Goal: Navigation & Orientation: Find specific page/section

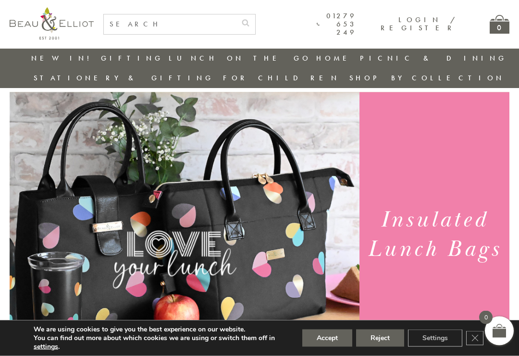
scroll to position [21, 0]
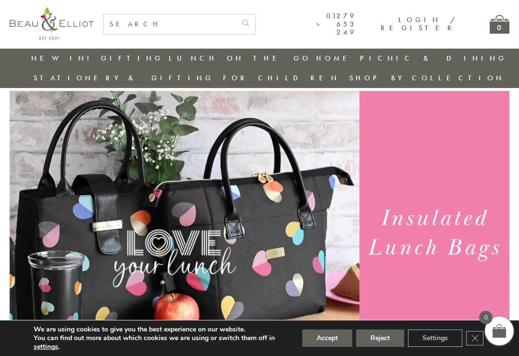
click at [332, 347] on button "Accept" at bounding box center [327, 337] width 50 height 17
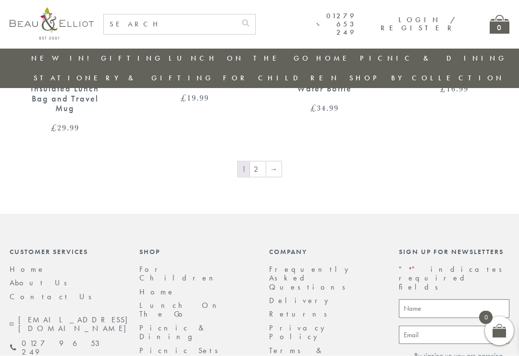
scroll to position [1568, 0]
click at [271, 161] on link "→" at bounding box center [273, 168] width 15 height 15
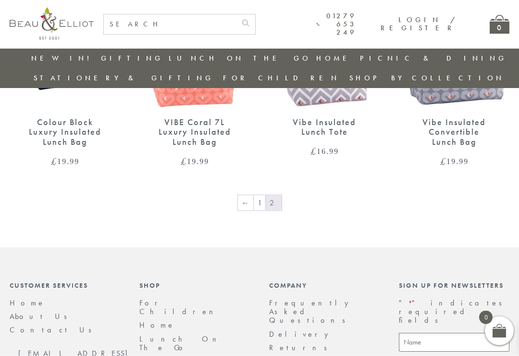
scroll to position [785, 10]
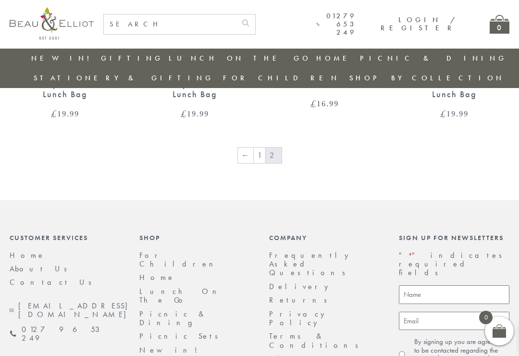
click at [238, 148] on link "←" at bounding box center [245, 155] width 15 height 15
